Goal: Information Seeking & Learning: Check status

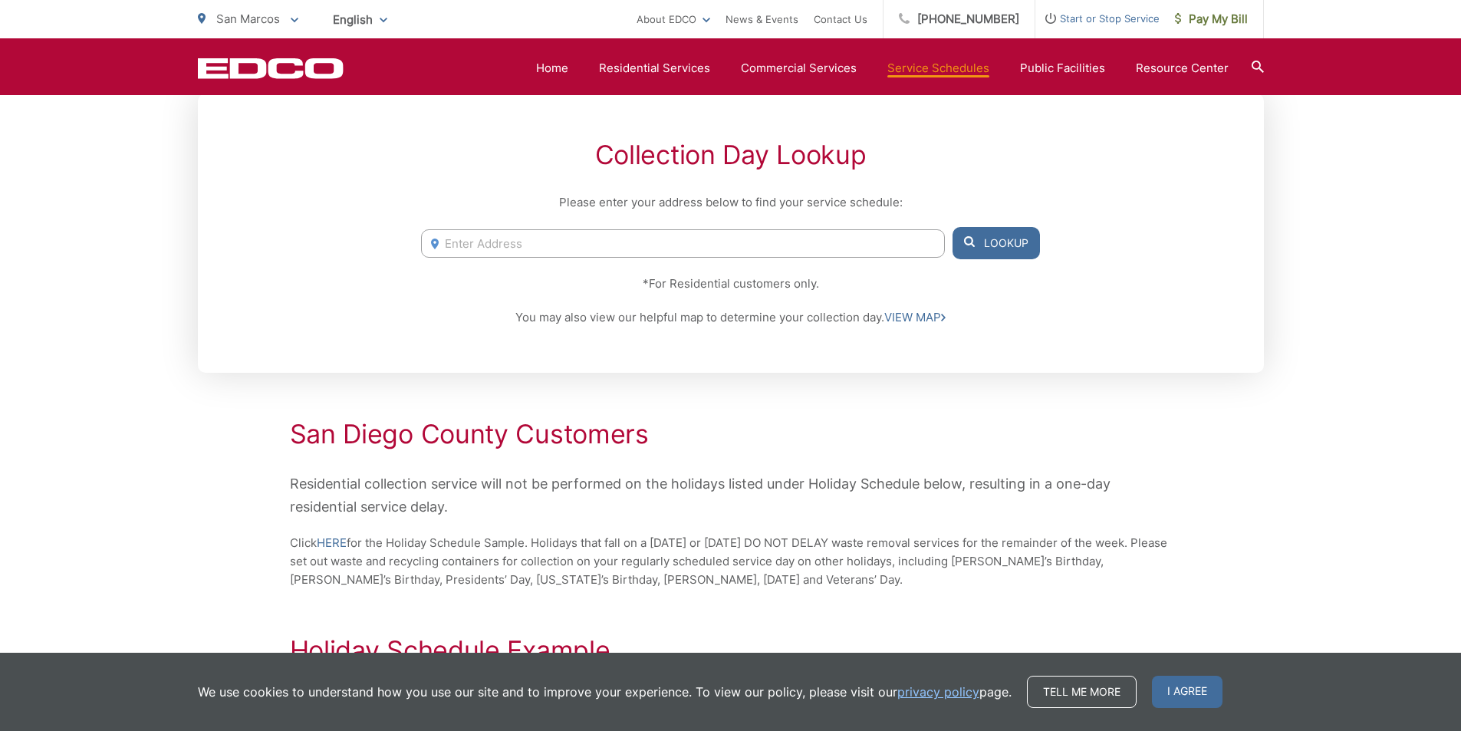
scroll to position [153, 0]
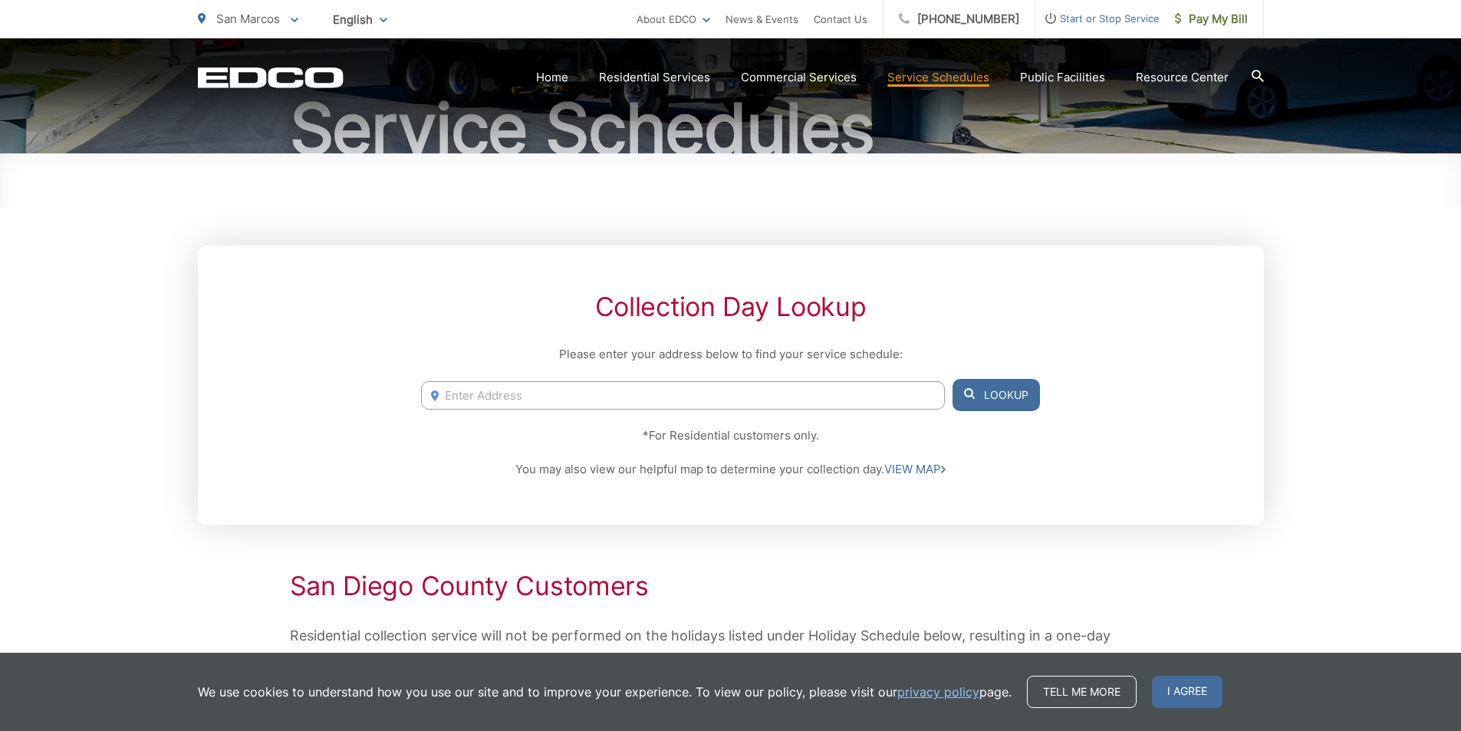
click at [594, 393] on input "Enter Address" at bounding box center [682, 395] width 523 height 28
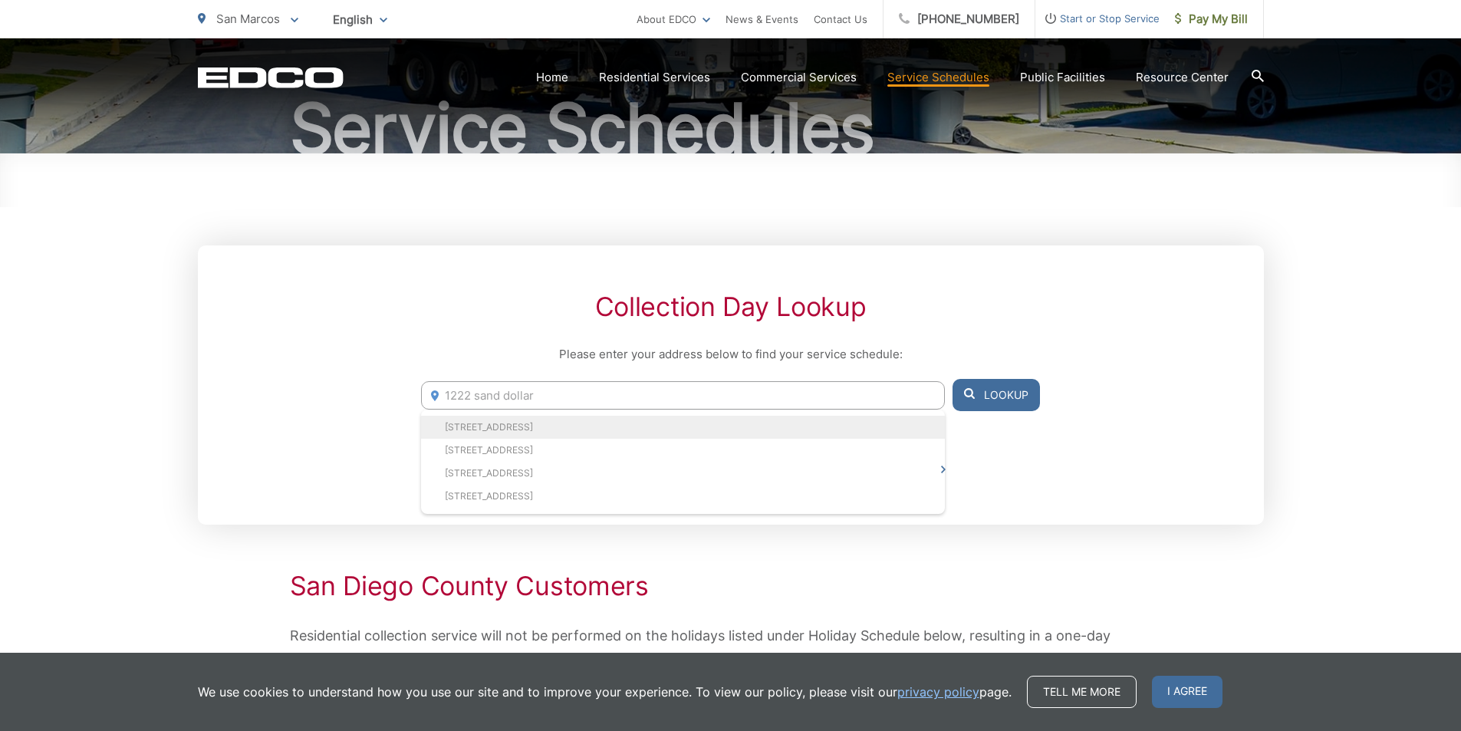
click at [613, 421] on li "[STREET_ADDRESS]" at bounding box center [682, 427] width 523 height 23
type input "[STREET_ADDRESS]"
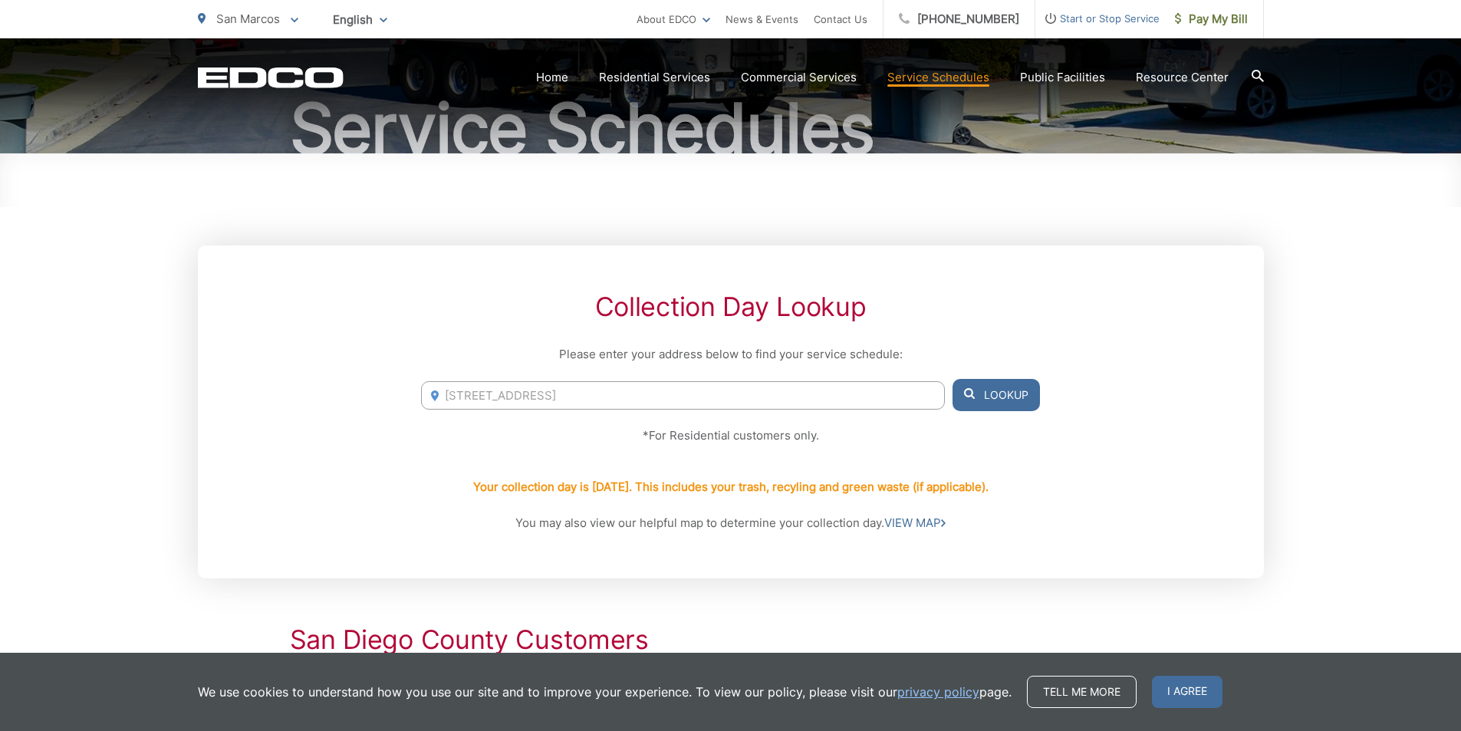
click at [988, 405] on button "Lookup" at bounding box center [995, 395] width 87 height 32
click at [981, 389] on button "Lookup" at bounding box center [995, 395] width 87 height 32
click at [990, 392] on button "Lookup" at bounding box center [995, 395] width 87 height 32
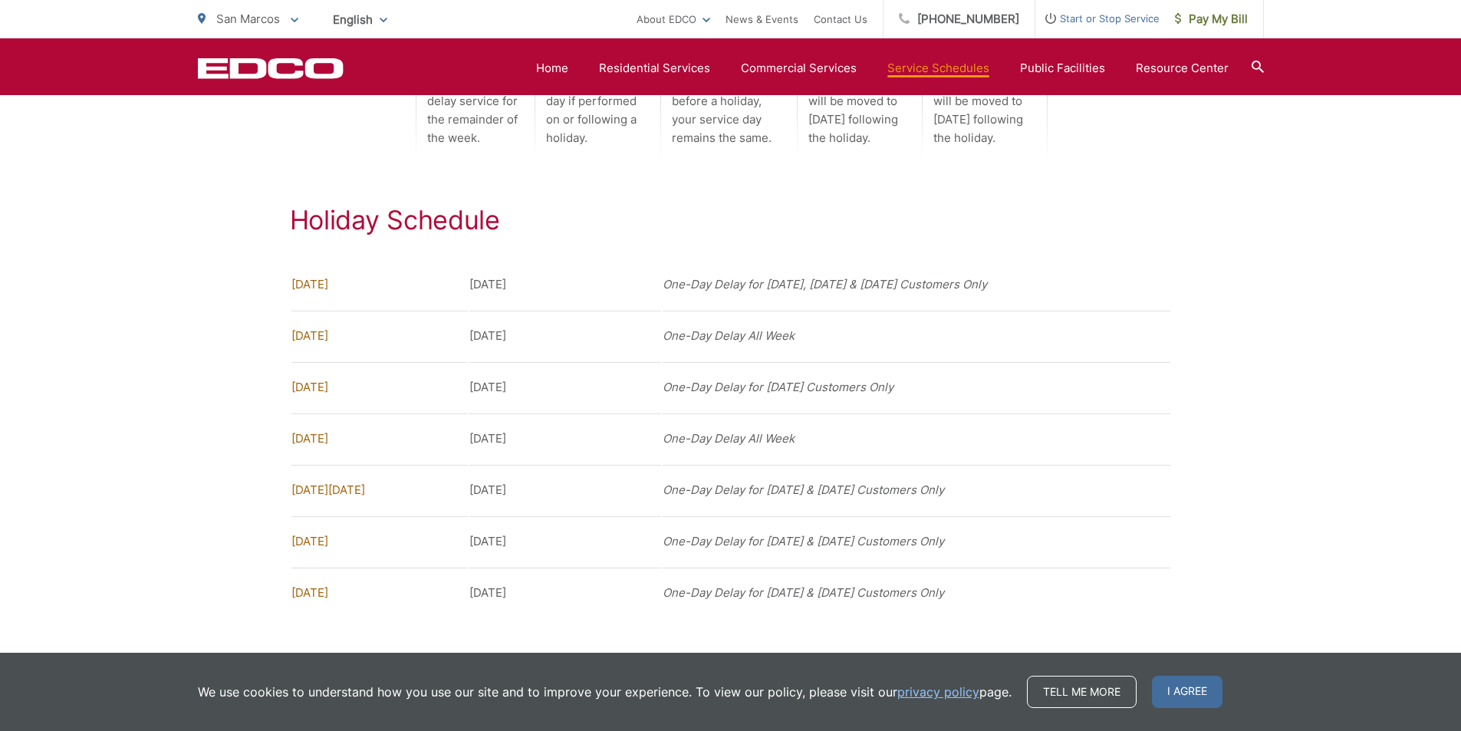
scroll to position [1225, 0]
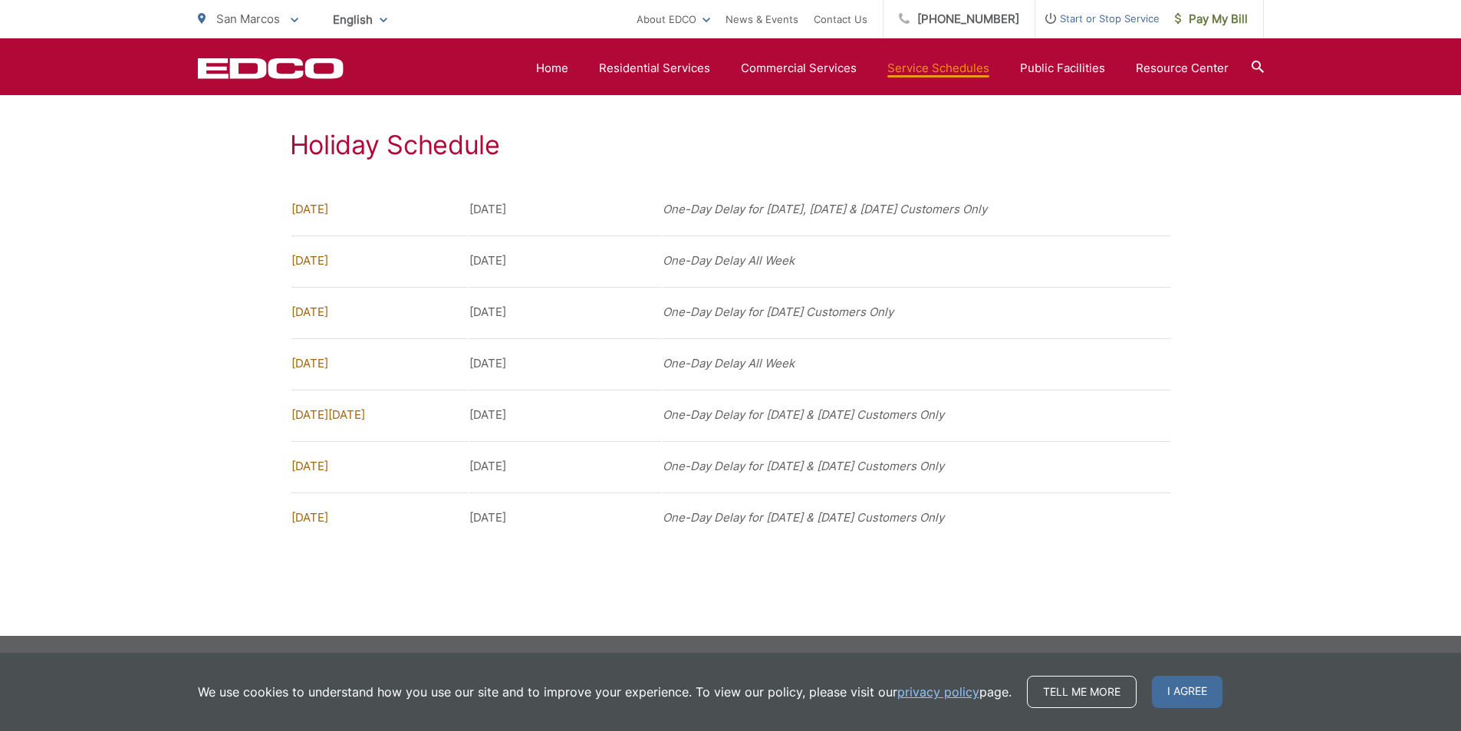
click at [1255, 165] on div "Holiday Schedule [DATE] [DATE] One-Day Delay for [DATE], [DATE] & [DATE] Custom…" at bounding box center [731, 337] width 1066 height 414
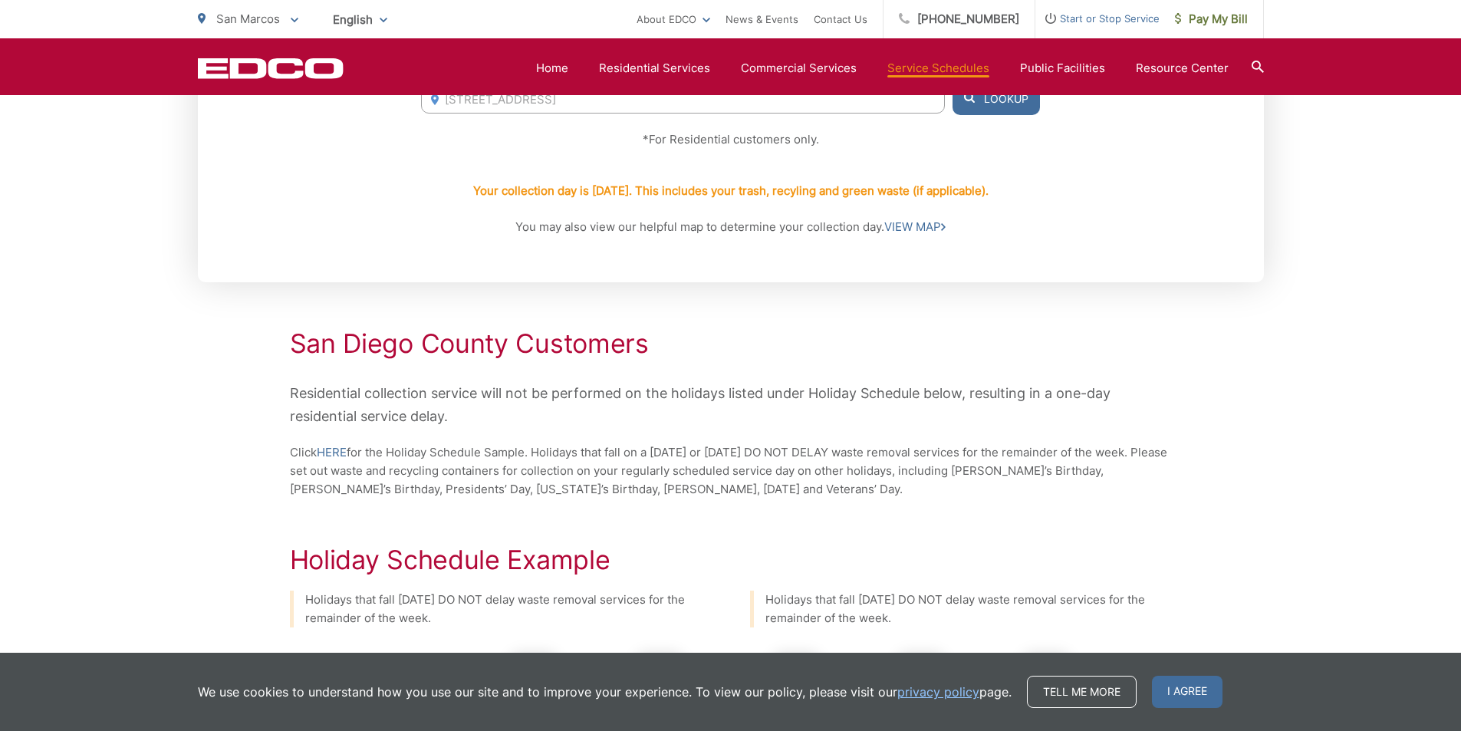
scroll to position [0, 0]
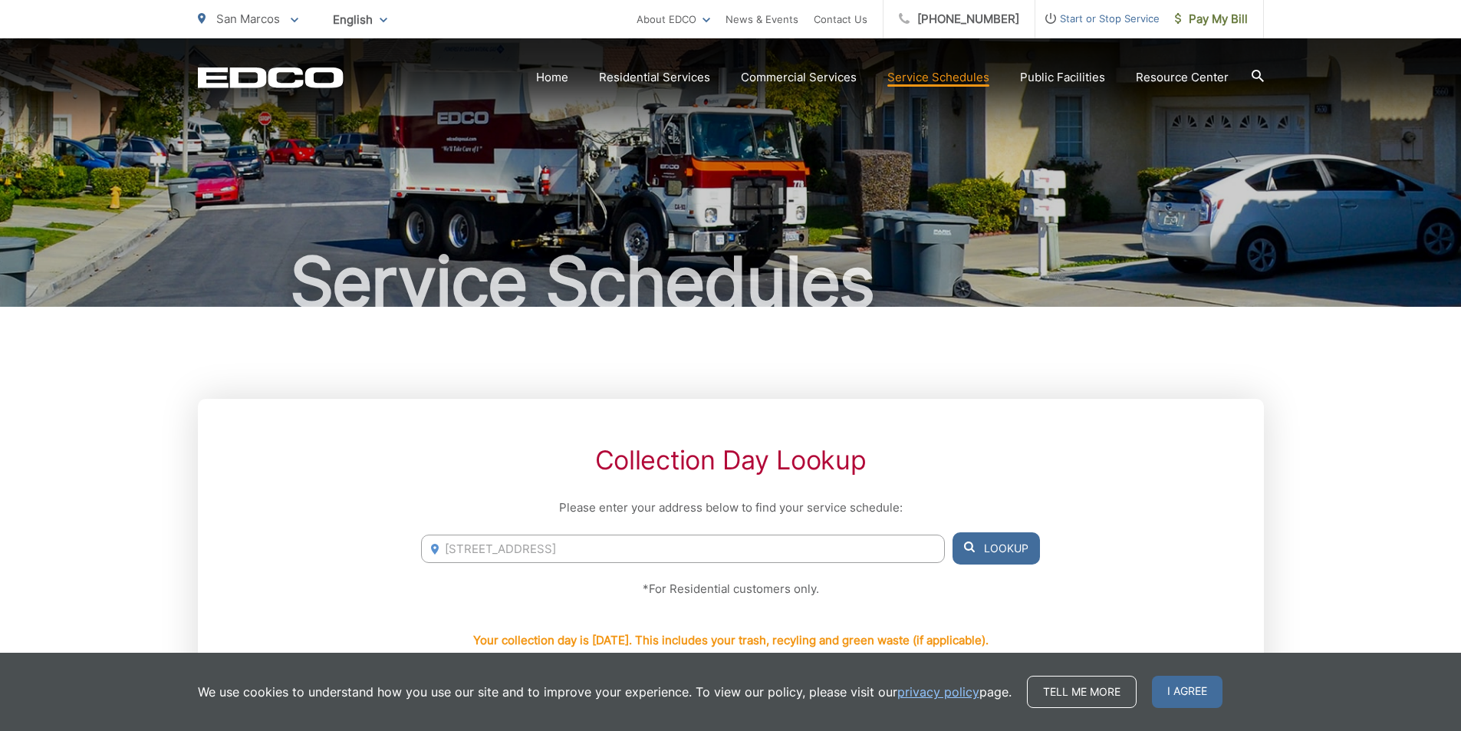
click at [947, 77] on link "Service Schedules" at bounding box center [938, 77] width 102 height 18
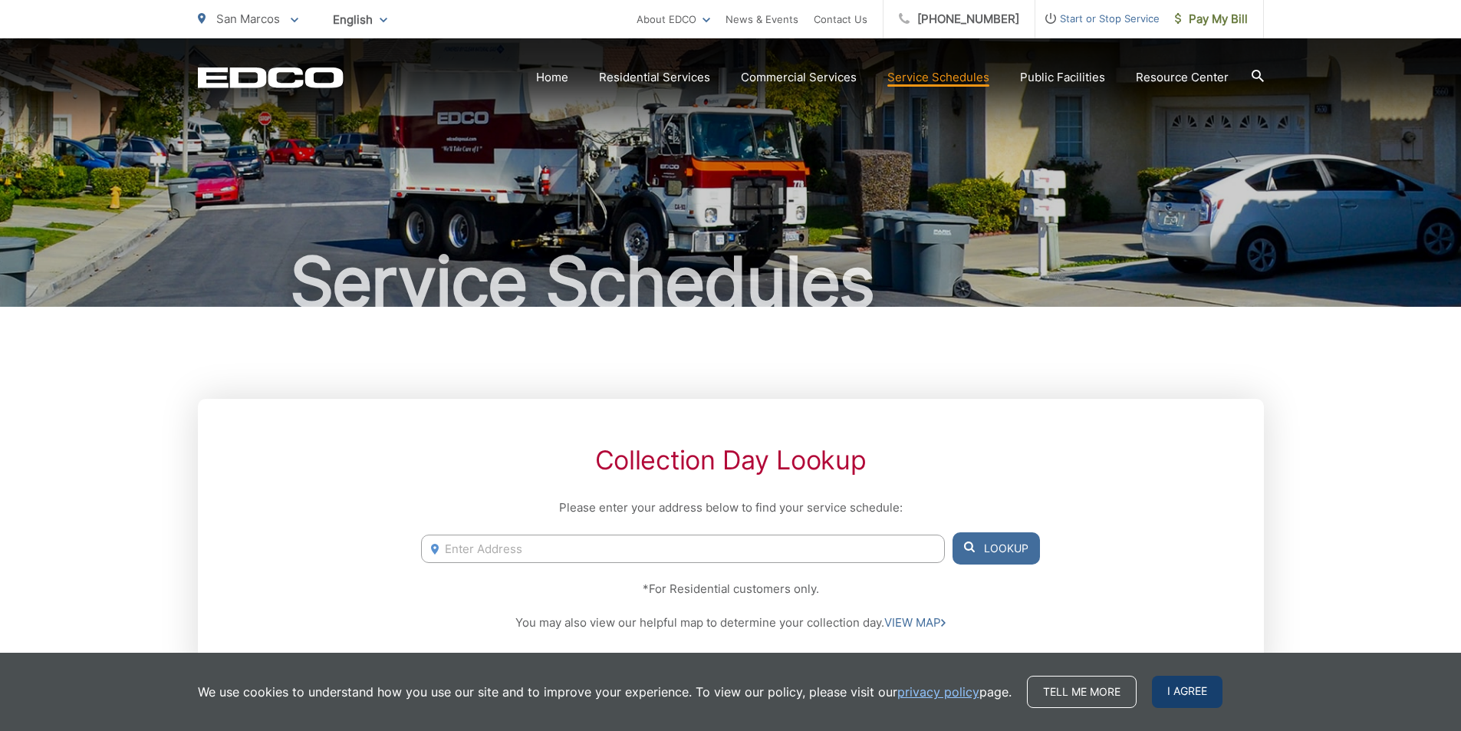
click at [1182, 692] on span "I agree" at bounding box center [1187, 691] width 71 height 32
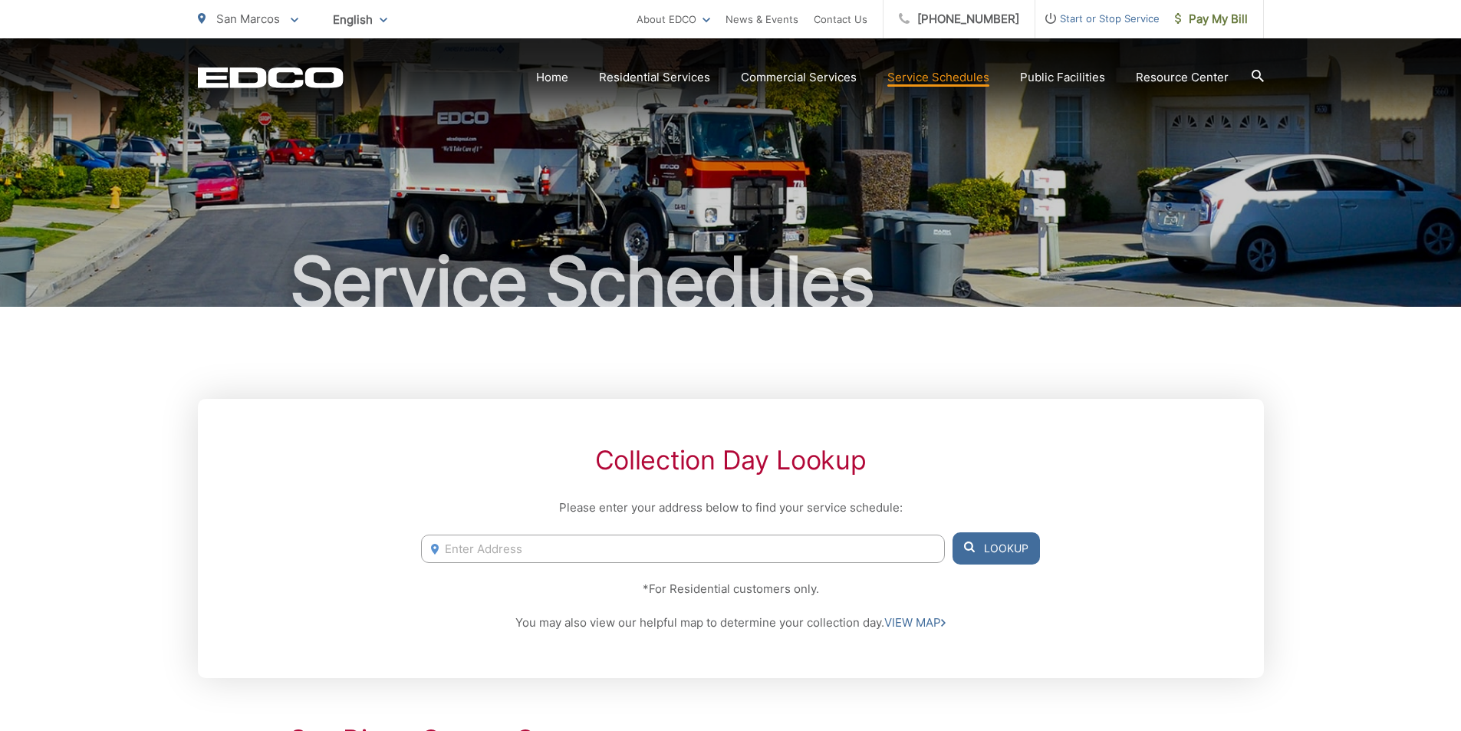
click at [934, 75] on link "Service Schedules" at bounding box center [938, 77] width 102 height 18
click at [943, 21] on link "[PHONE_NUMBER]" at bounding box center [959, 19] width 152 height 38
